Goal: Information Seeking & Learning: Check status

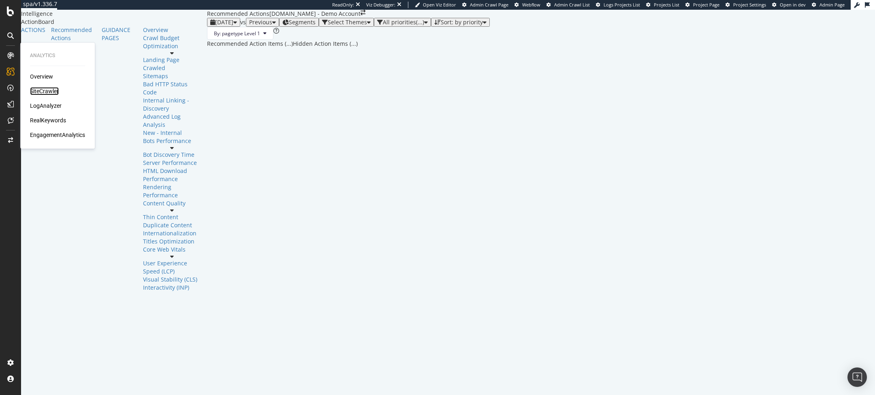
click at [47, 89] on div "SiteCrawler" at bounding box center [44, 91] width 29 height 8
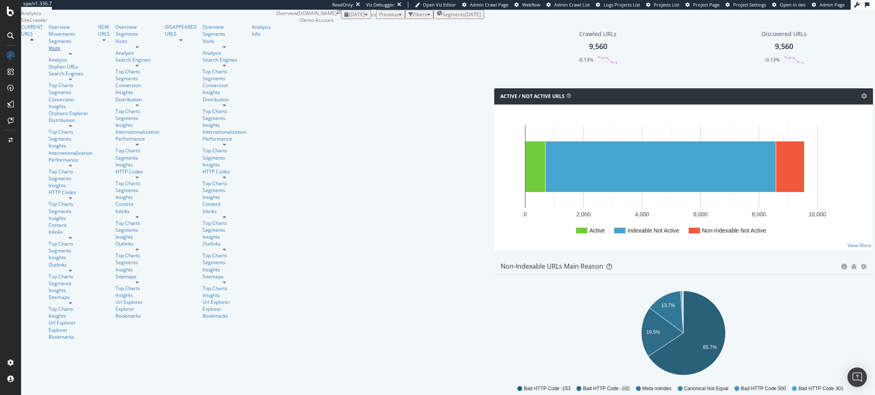
click at [49, 51] on div "Visits" at bounding box center [71, 48] width 44 height 7
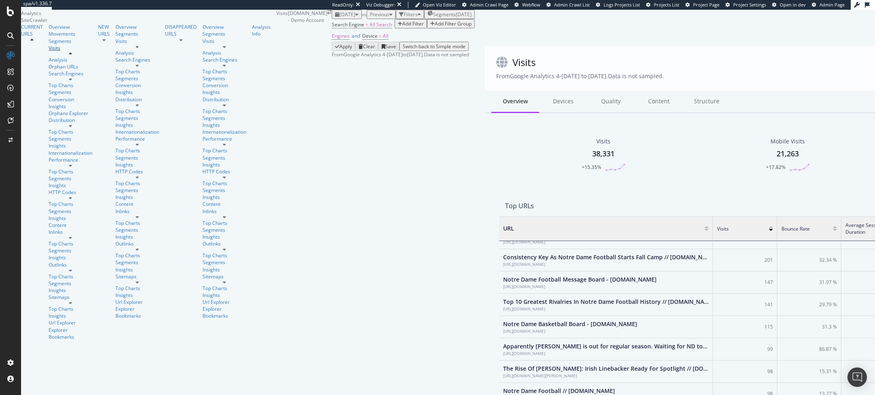
scroll to position [326, 0]
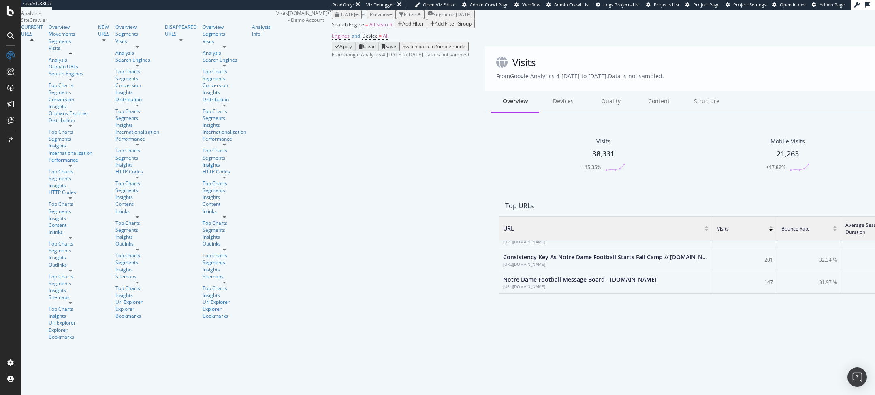
scroll to position [0, 0]
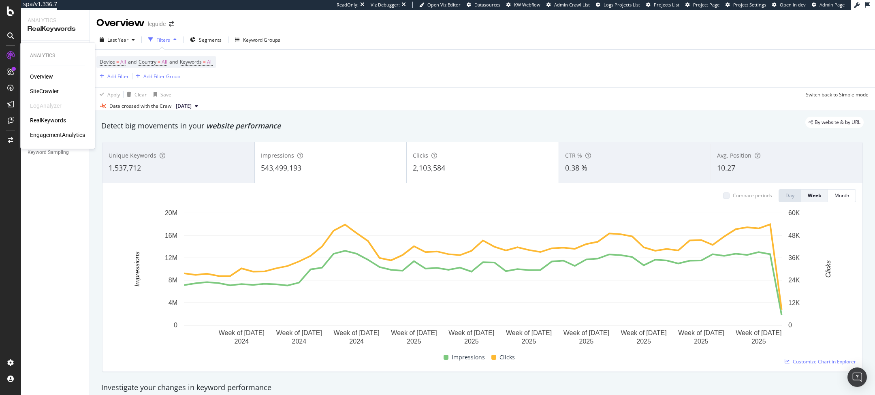
click at [40, 97] on div "Overview SiteCrawler LogAnalyzer RealKeywords EngagementAnalytics" at bounding box center [57, 105] width 55 height 66
click at [46, 94] on div "SiteCrawler" at bounding box center [44, 91] width 29 height 8
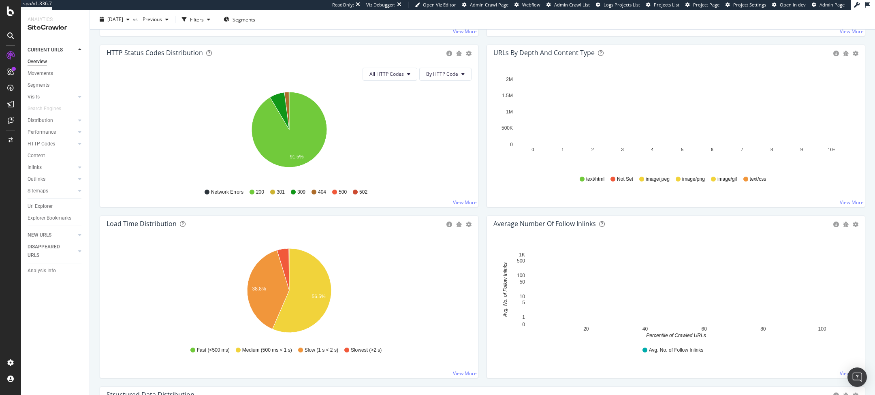
scroll to position [381, 0]
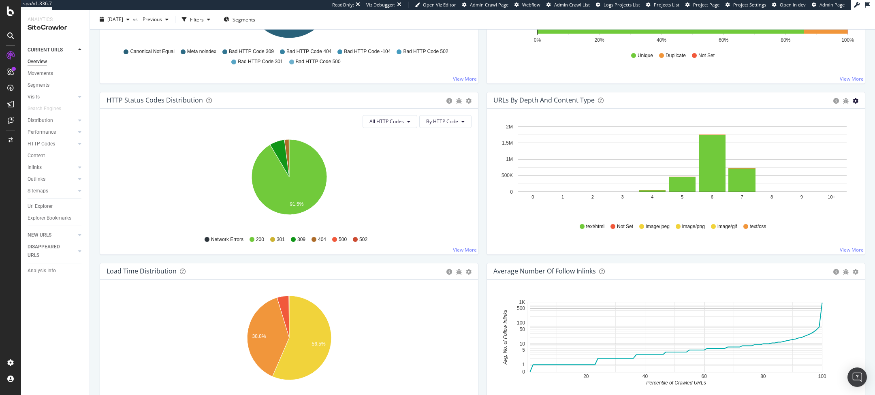
click at [856, 100] on icon "gear" at bounding box center [856, 101] width 6 height 6
click at [824, 126] on span "Bar (by Percentage)" at bounding box center [828, 131] width 74 height 11
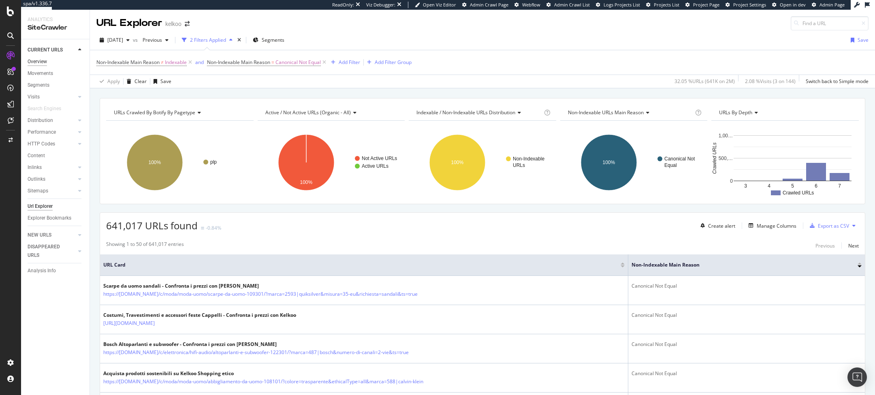
click at [34, 62] on div "Overview" at bounding box center [37, 62] width 19 height 9
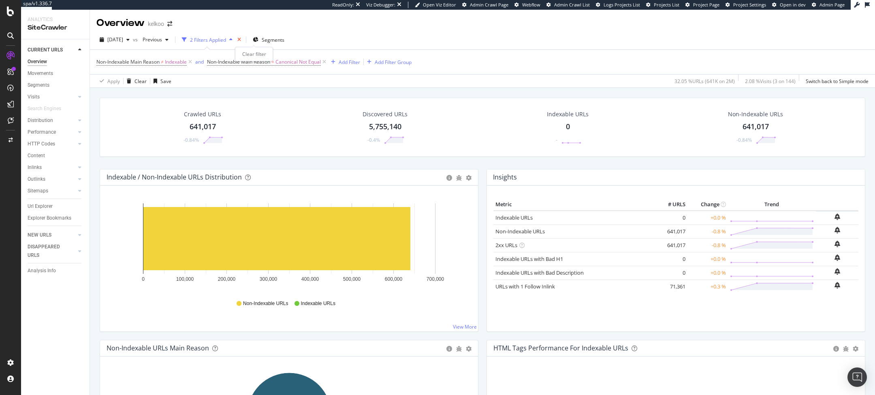
click at [241, 42] on icon "times" at bounding box center [239, 39] width 4 height 5
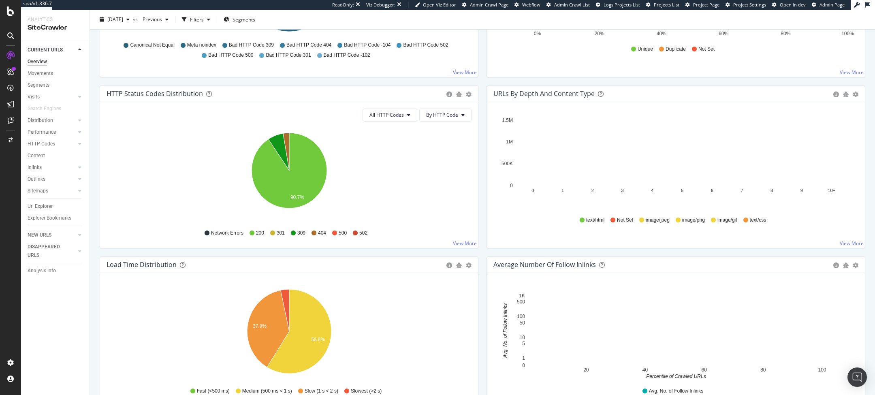
scroll to position [336, 0]
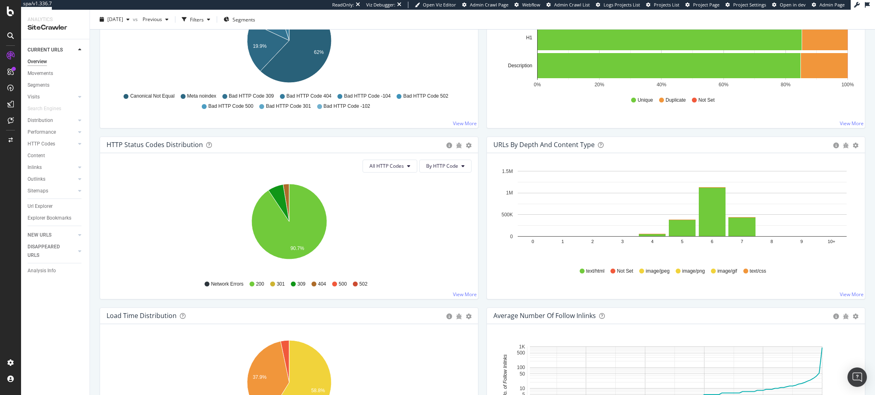
click at [859, 148] on div "URLs by Depth and Content Type Bar (by Value) Bar (by Percentage) Table Export …" at bounding box center [676, 145] width 378 height 16
click at [855, 141] on div "Bar (by Value) Bar (by Percentage) Table Export as CSV Add to Custom Report" at bounding box center [856, 145] width 6 height 8
click at [856, 147] on div "Bar (by Value) Bar (by Percentage) Table Export as CSV Add to Custom Report" at bounding box center [856, 145] width 6 height 8
click at [856, 143] on icon "gear" at bounding box center [856, 146] width 6 height 6
click at [821, 171] on span "Bar (by Percentage)" at bounding box center [828, 176] width 74 height 11
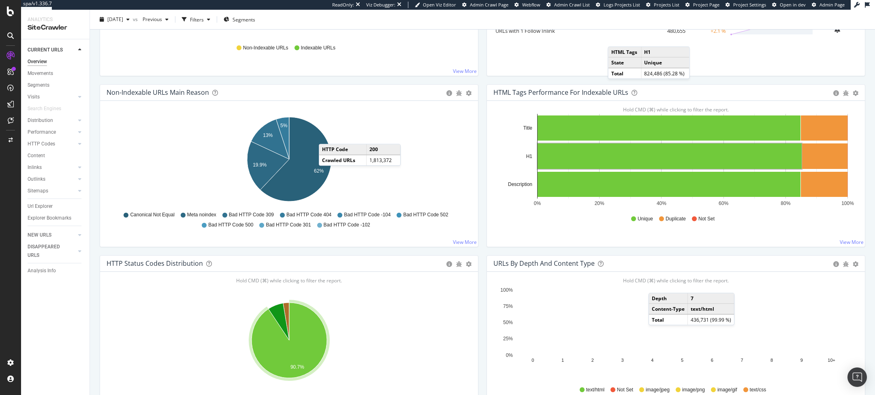
scroll to position [218, 0]
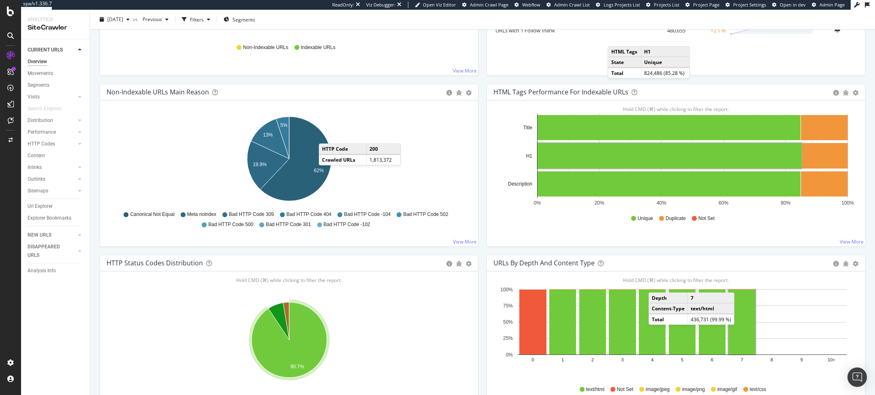
click at [477, 84] on div "Non-Indexable URLs Main Reason Pie Table Export as CSV Add to Custom Report" at bounding box center [289, 92] width 378 height 16
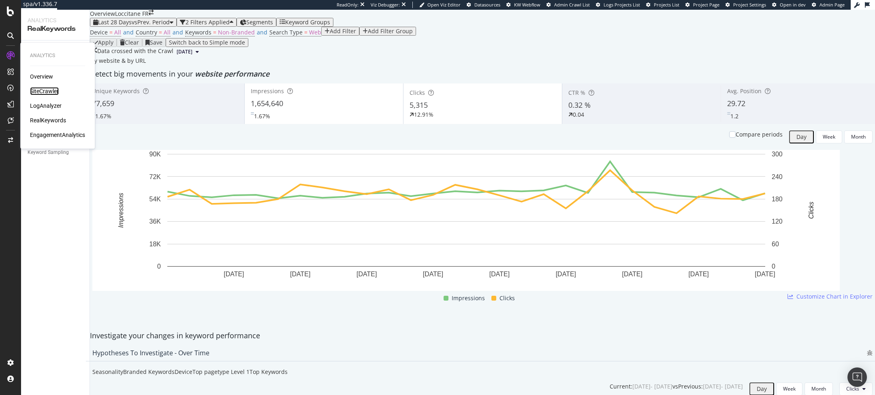
click at [48, 93] on div "SiteCrawler" at bounding box center [44, 91] width 29 height 8
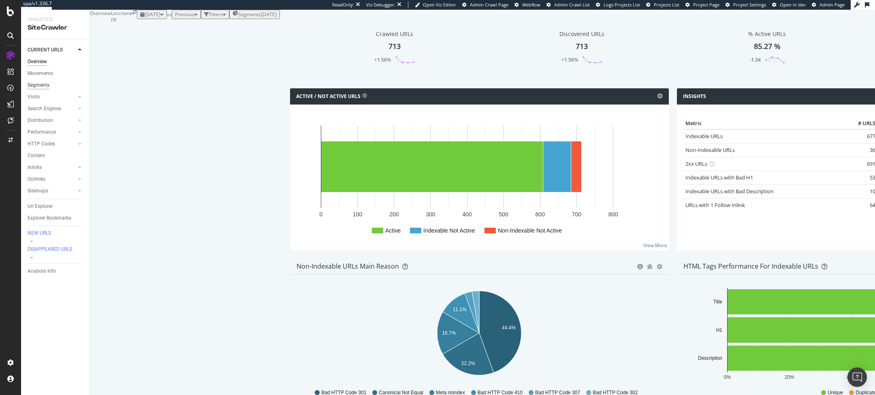
click at [45, 84] on div "Segments" at bounding box center [39, 85] width 22 height 9
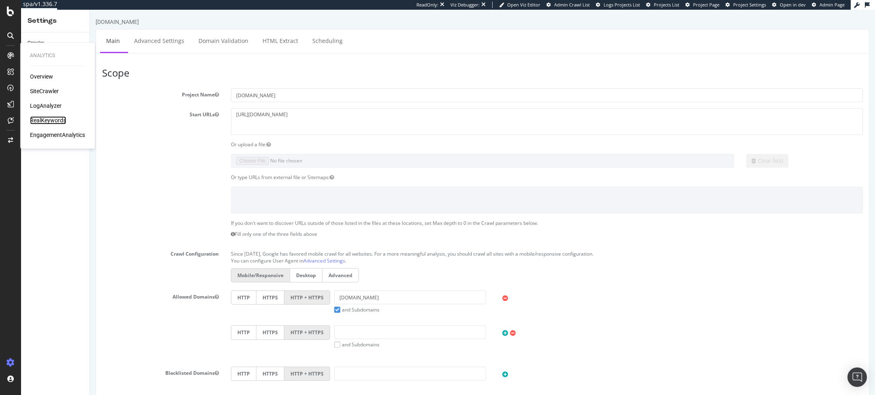
click at [38, 121] on div "RealKeywords" at bounding box center [48, 120] width 36 height 8
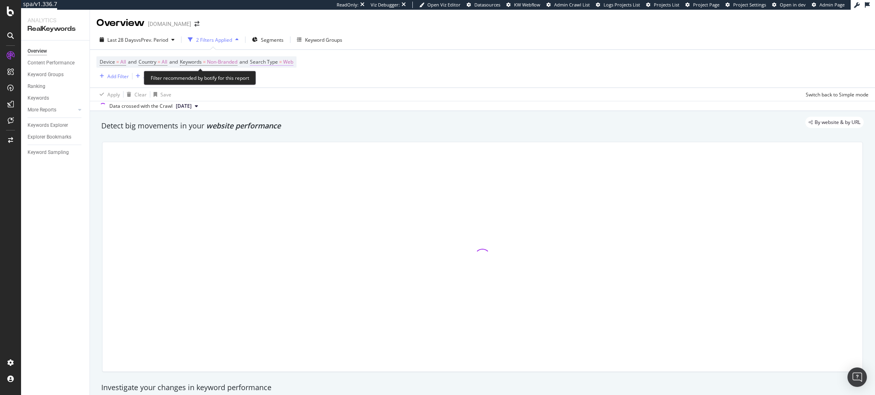
click at [282, 64] on span "=" at bounding box center [280, 61] width 3 height 7
click at [271, 83] on span "Web" at bounding box center [271, 80] width 10 height 7
click at [272, 79] on span "Web" at bounding box center [271, 80] width 10 height 7
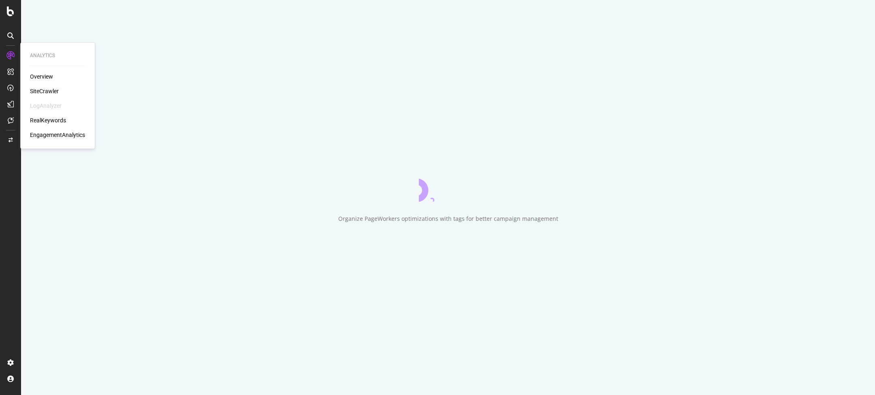
click at [38, 116] on div "Overview SiteCrawler LogAnalyzer RealKeywords EngagementAnalytics" at bounding box center [57, 105] width 55 height 66
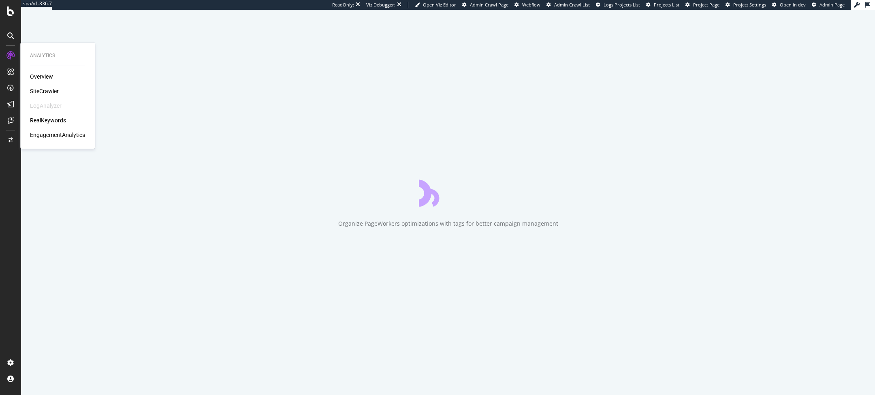
click at [42, 119] on div "RealKeywords" at bounding box center [48, 120] width 36 height 8
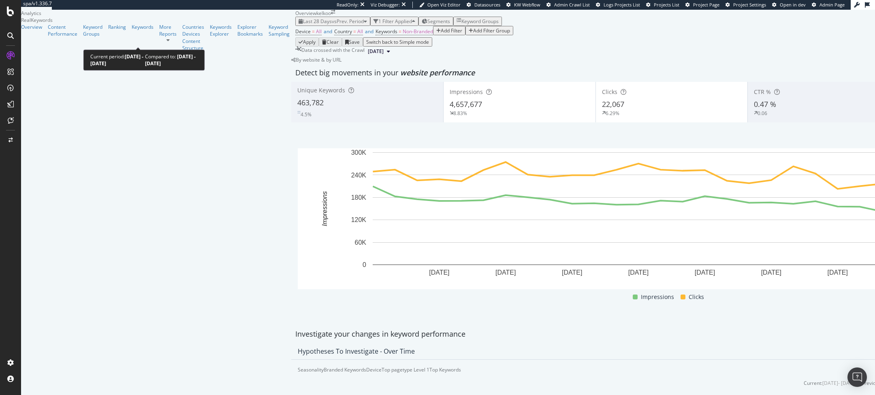
click at [332, 25] on span "vs Prev. Period" at bounding box center [348, 21] width 32 height 7
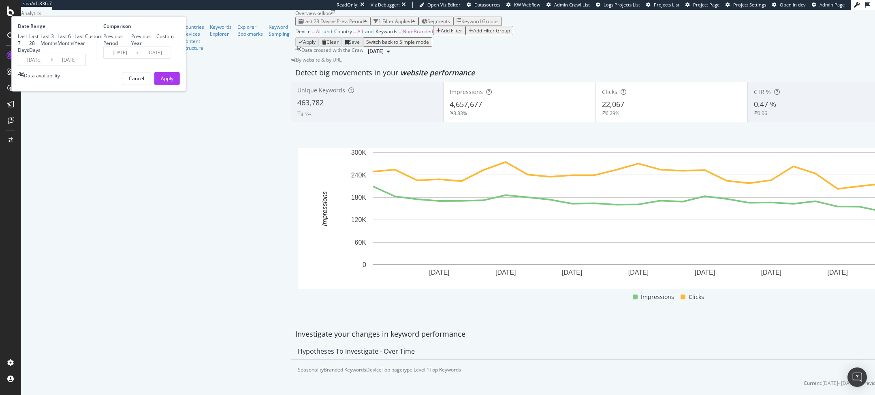
click at [85, 47] on div "Last Year" at bounding box center [80, 40] width 11 height 14
type input "[DATE]"
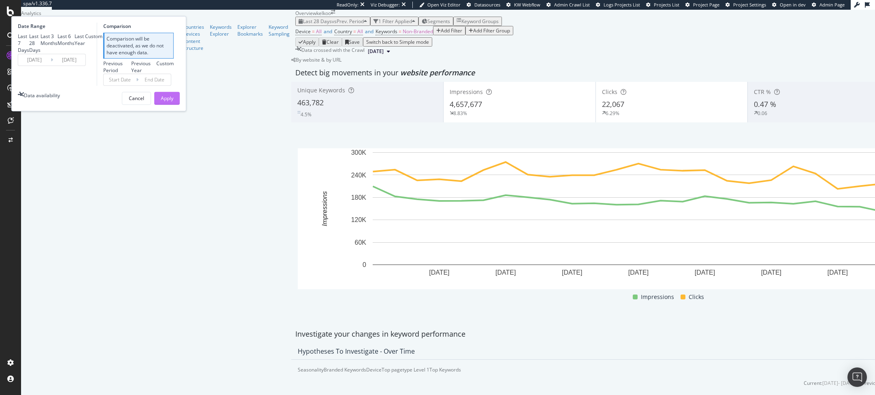
click at [173, 102] on div "Apply" at bounding box center [167, 98] width 13 height 7
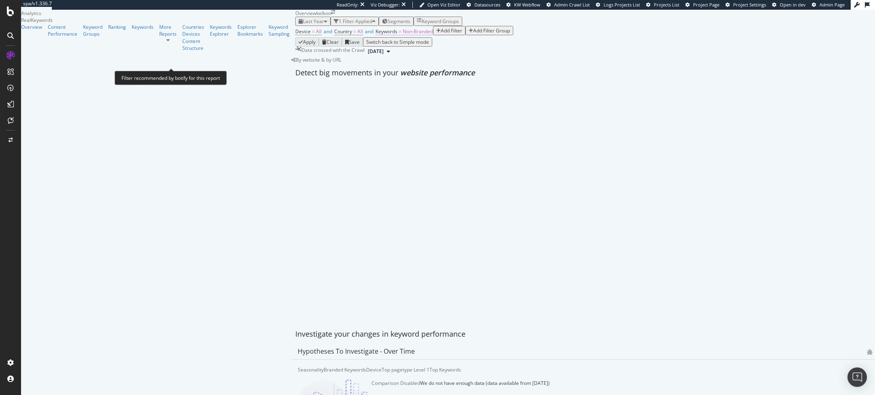
click at [403, 35] on span "Non-Branded" at bounding box center [418, 31] width 30 height 7
click at [209, 69] on span "Non-Branded" at bounding box center [203, 65] width 30 height 7
click at [222, 68] on div "button" at bounding box center [220, 65] width 3 height 5
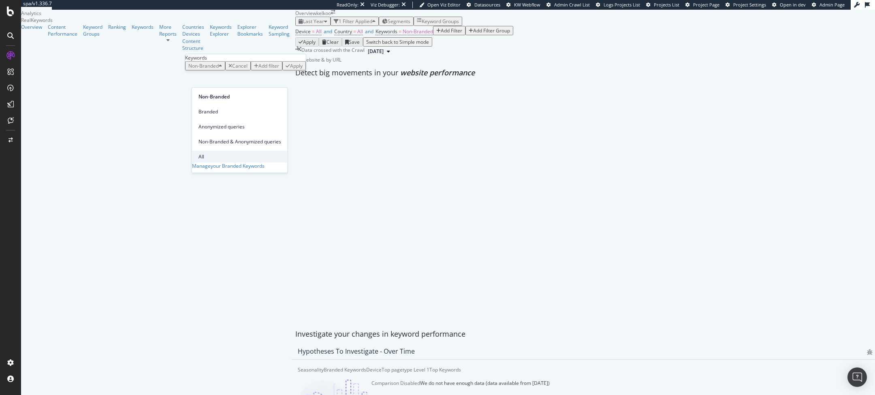
click at [202, 153] on span "All" at bounding box center [239, 156] width 83 height 7
drag, startPoint x: 272, startPoint y: 97, endPoint x: 321, endPoint y: 87, distance: 49.6
click at [273, 69] on div "Apply" at bounding box center [271, 65] width 13 height 7
